Goal: Information Seeking & Learning: Learn about a topic

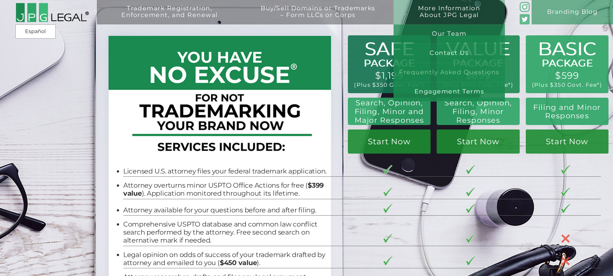
click at [459, 76] on link "Frequently Asked Questions" at bounding box center [449, 72] width 111 height 19
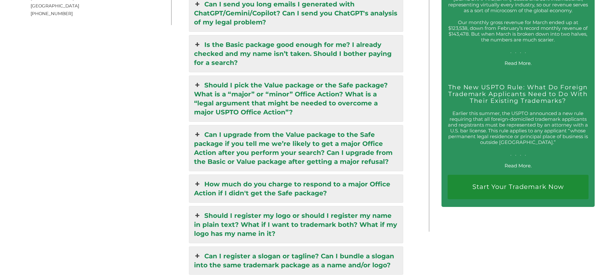
scroll to position [1394, 0]
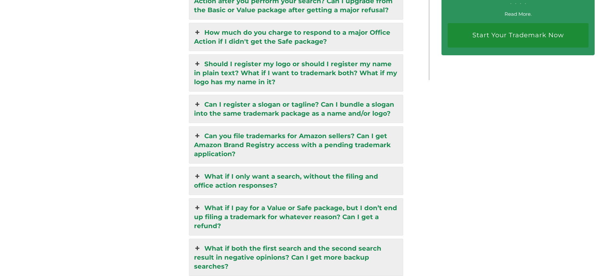
click at [245, 141] on link "Can you file trademarks for Amazon sellers? Can I get Amazon Brand Registry acc…" at bounding box center [296, 145] width 214 height 37
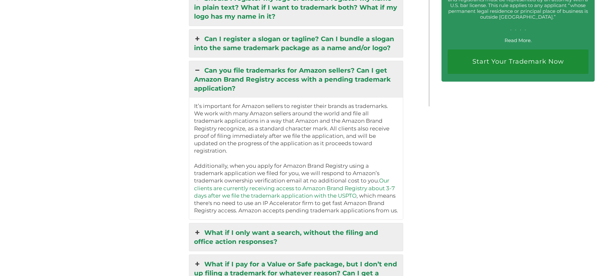
scroll to position [1374, 0]
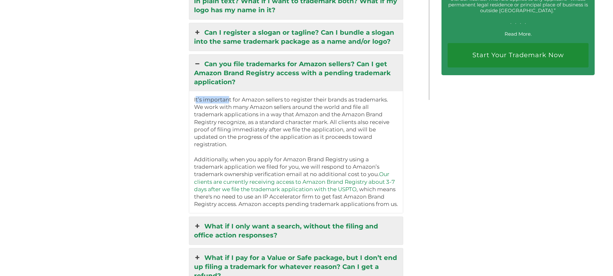
drag, startPoint x: 198, startPoint y: 104, endPoint x: 242, endPoint y: 112, distance: 44.7
click at [242, 109] on p "It’s important for Amazon sellers to register their brands as trademarks. We wo…" at bounding box center [296, 122] width 204 height 52
click at [306, 125] on p "It’s important for Amazon sellers to register their brands as trademarks. We wo…" at bounding box center [296, 122] width 204 height 52
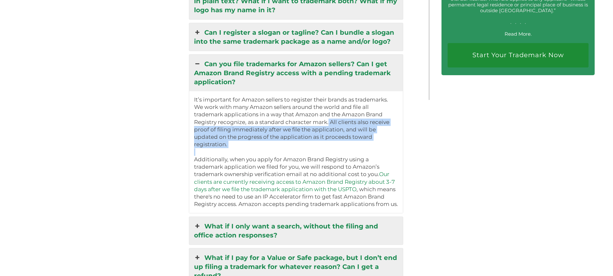
drag, startPoint x: 306, startPoint y: 125, endPoint x: 373, endPoint y: 146, distance: 70.0
click at [373, 146] on div "It’s important for Amazon sellers to register their brands as trademarks. We wo…" at bounding box center [296, 152] width 214 height 122
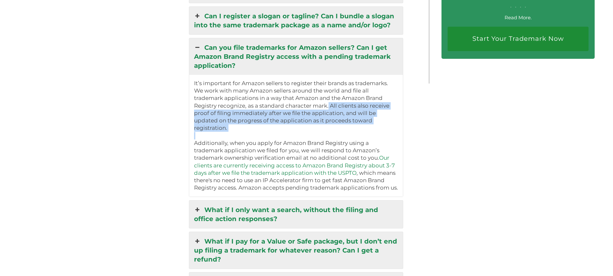
scroll to position [1406, 0]
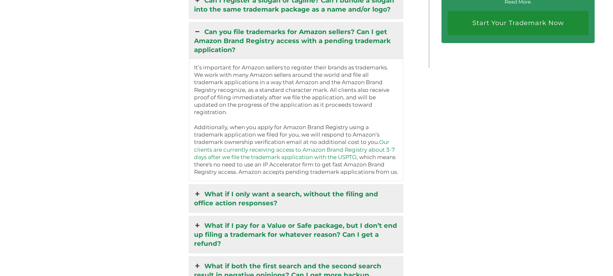
click at [194, 124] on div "It’s important for Amazon sellers to register their brands as trademarks. We wo…" at bounding box center [296, 120] width 214 height 122
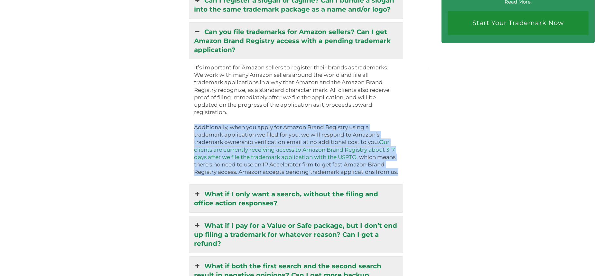
drag, startPoint x: 197, startPoint y: 122, endPoint x: 384, endPoint y: 167, distance: 192.2
click at [385, 168] on p "Additionally, when you apply for Amazon Brand Registry using a trademark applic…" at bounding box center [296, 150] width 204 height 52
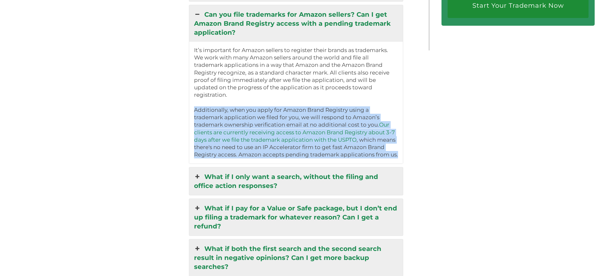
scroll to position [1438, 0]
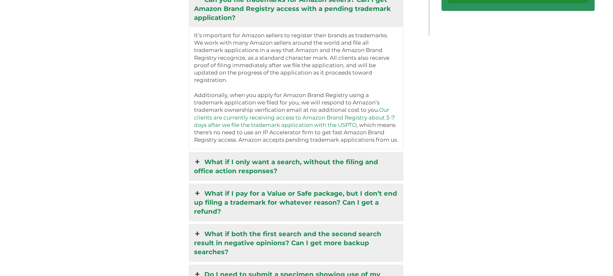
click at [247, 51] on p "It’s important for Amazon sellers to register their brands as trademarks. We wo…" at bounding box center [296, 58] width 204 height 52
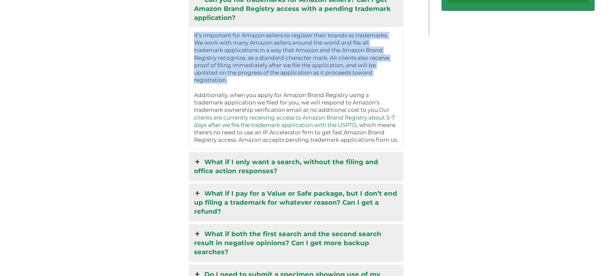
drag, startPoint x: 194, startPoint y: 38, endPoint x: 378, endPoint y: 75, distance: 188.1
click at [378, 75] on div "It’s important for Amazon sellers to register their brands as trademarks. We wo…" at bounding box center [296, 88] width 214 height 122
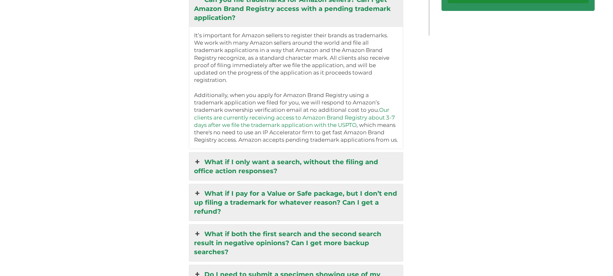
click at [204, 92] on p "Additionally, when you apply for Amazon Brand Registry using a trademark applic…" at bounding box center [296, 118] width 204 height 52
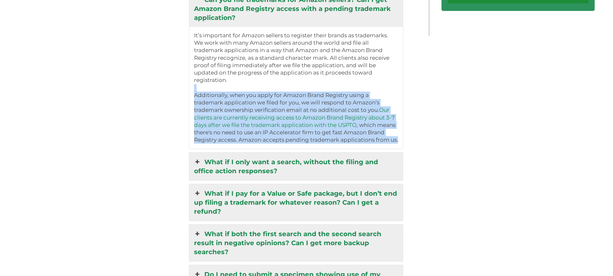
drag, startPoint x: 191, startPoint y: 88, endPoint x: 397, endPoint y: 134, distance: 211.5
click at [398, 135] on div "It’s important for Amazon sellers to register their brands as trademarks. We wo…" at bounding box center [296, 88] width 214 height 122
click at [345, 106] on p "Additionally, when you apply for Amazon Brand Registry using a trademark applic…" at bounding box center [296, 118] width 204 height 52
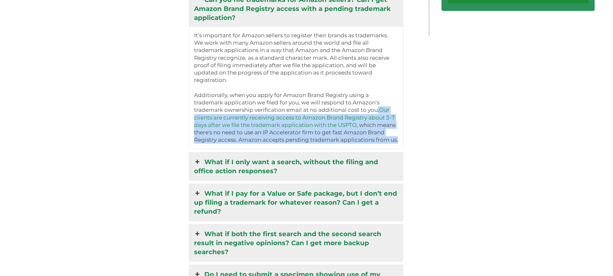
drag, startPoint x: 348, startPoint y: 106, endPoint x: 378, endPoint y: 141, distance: 46.3
click at [378, 141] on div "It’s important for Amazon sellers to register their brands as trademarks. We wo…" at bounding box center [296, 88] width 214 height 122
